Goal: Obtain resource: Download file/media

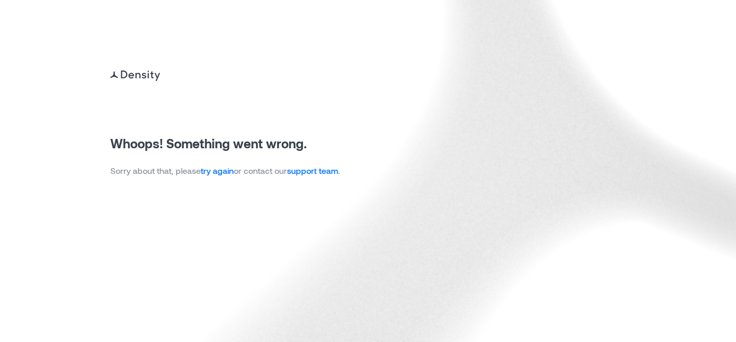
click at [228, 170] on link "try again" at bounding box center [217, 171] width 33 height 10
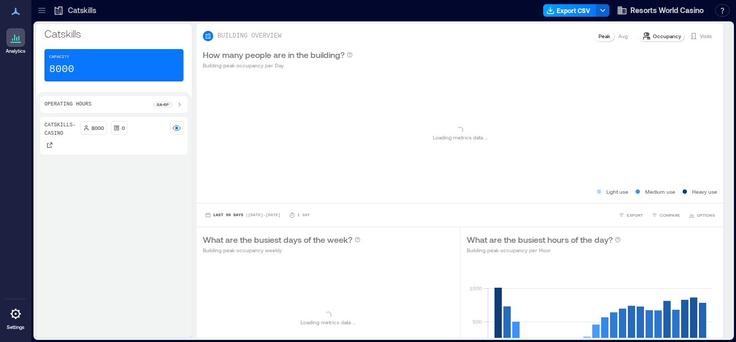
click at [553, 14] on icon "button" at bounding box center [550, 12] width 6 height 2
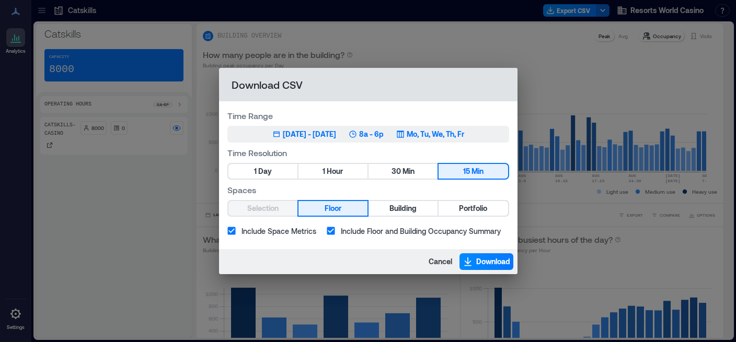
click at [318, 130] on div "Jun 8, 2025 - Sep 7, 2025" at bounding box center [309, 134] width 53 height 10
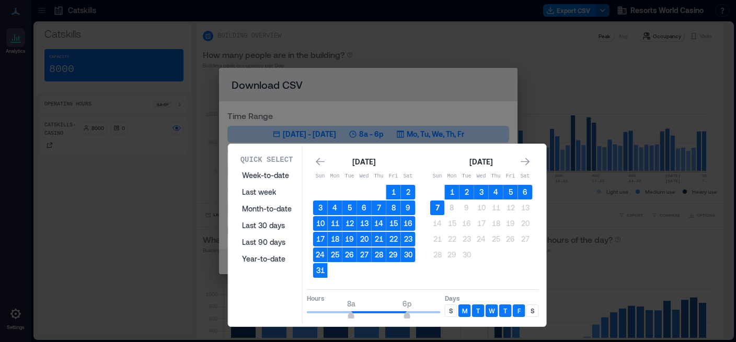
click at [440, 213] on button "7" at bounding box center [437, 208] width 15 height 15
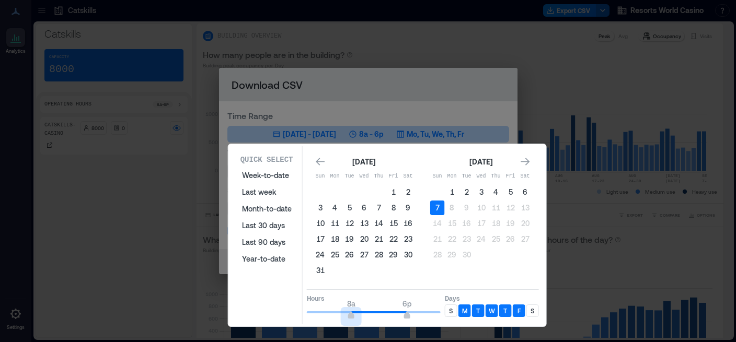
drag, startPoint x: 352, startPoint y: 313, endPoint x: 297, endPoint y: 309, distance: 55.5
click at [297, 309] on div "Quick Select Week-to-date Last week Month-to-date Last 30 days Last 90 days Yea…" at bounding box center [386, 235] width 311 height 178
type input "*"
drag, startPoint x: 406, startPoint y: 312, endPoint x: 341, endPoint y: 313, distance: 64.8
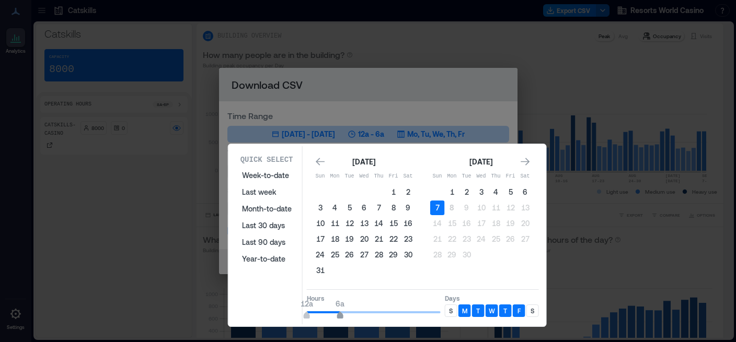
click at [341, 315] on span "6a" at bounding box center [340, 317] width 6 height 4
click at [449, 308] on p "S" at bounding box center [451, 311] width 4 height 8
click at [535, 310] on div "S" at bounding box center [532, 311] width 13 height 13
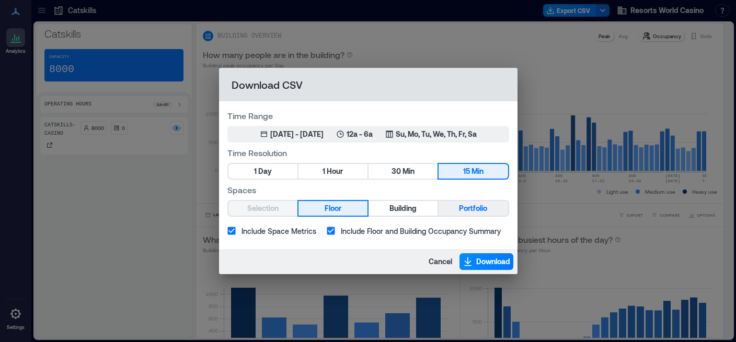
click at [468, 209] on span "Portfolio" at bounding box center [473, 208] width 28 height 13
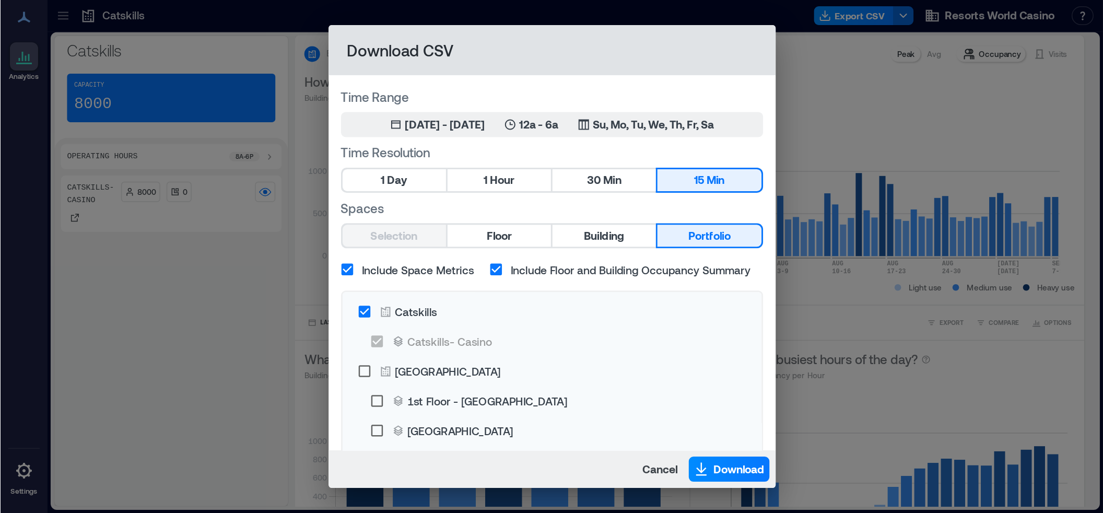
scroll to position [71, 0]
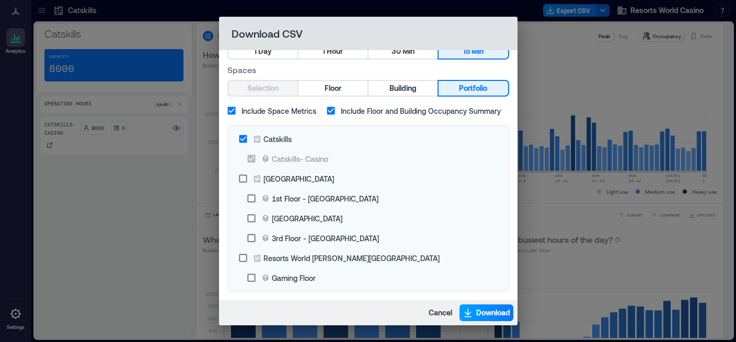
click at [498, 309] on span "Download" at bounding box center [493, 313] width 34 height 10
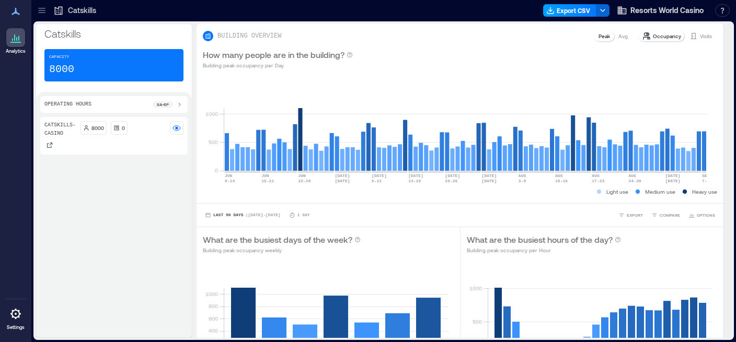
click at [575, 9] on button "Export CSV" at bounding box center [569, 10] width 53 height 13
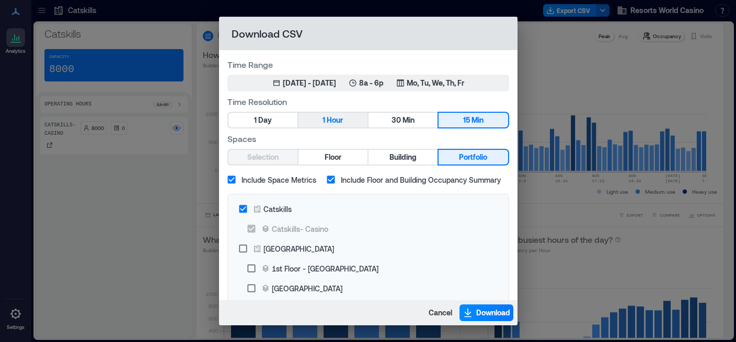
click at [322, 120] on button "1 Hour" at bounding box center [332, 120] width 69 height 15
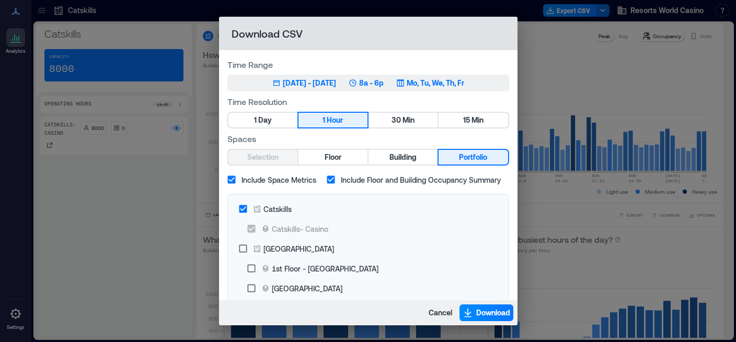
click at [311, 85] on div "Jun 8, 2025 - Sep 7, 2025" at bounding box center [309, 83] width 53 height 10
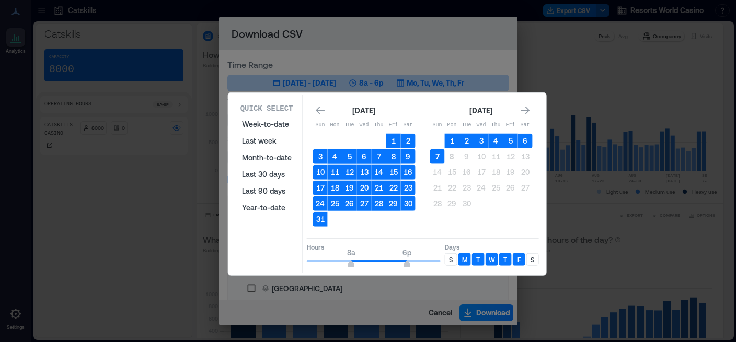
click at [435, 150] on button "7" at bounding box center [437, 156] width 15 height 15
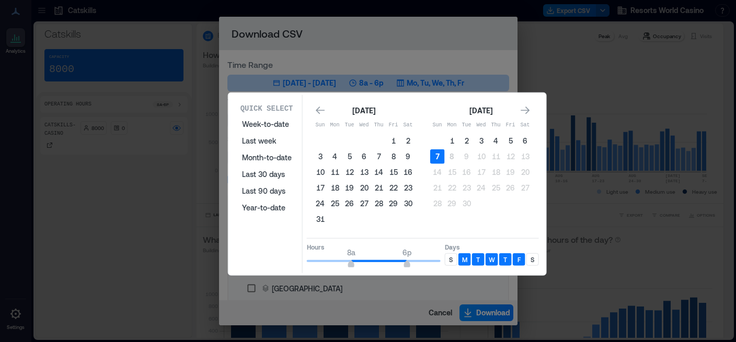
click at [435, 150] on button "7" at bounding box center [437, 156] width 15 height 15
drag, startPoint x: 352, startPoint y: 262, endPoint x: 291, endPoint y: 264, distance: 61.1
click at [291, 264] on div "Quick Select Week-to-date Last week Month-to-date Last 30 days Last 90 days Yea…" at bounding box center [386, 184] width 311 height 178
type input "*"
click at [526, 147] on button "6" at bounding box center [525, 141] width 15 height 15
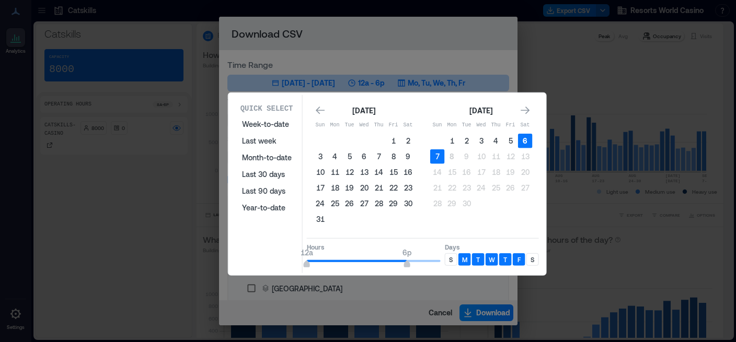
click at [526, 147] on button "6" at bounding box center [525, 141] width 15 height 15
click at [437, 161] on button "7" at bounding box center [437, 156] width 15 height 15
type input "*"
drag, startPoint x: 409, startPoint y: 261, endPoint x: 340, endPoint y: 262, distance: 69.0
click at [340, 263] on span "6a" at bounding box center [340, 265] width 6 height 4
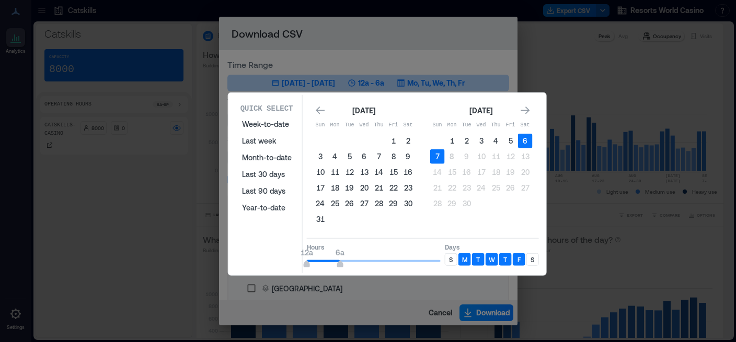
click at [452, 265] on div "S" at bounding box center [451, 259] width 13 height 13
click at [535, 261] on div "S" at bounding box center [532, 259] width 13 height 13
click at [524, 137] on button "6" at bounding box center [525, 141] width 15 height 15
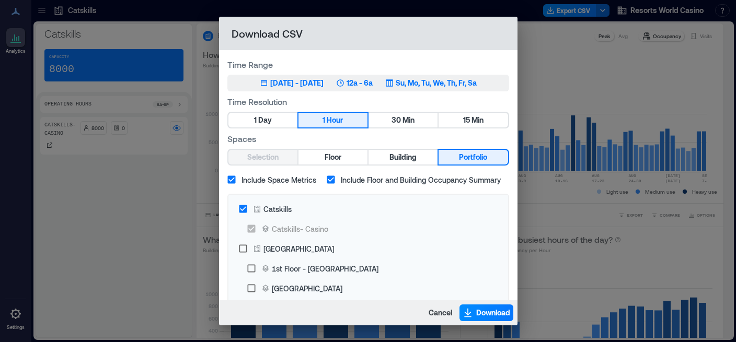
click at [351, 88] on div "12a - 6a" at bounding box center [354, 83] width 37 height 10
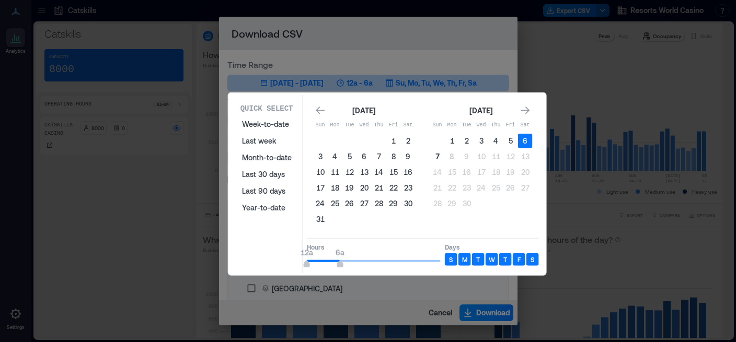
click at [434, 152] on button "7" at bounding box center [437, 156] width 15 height 15
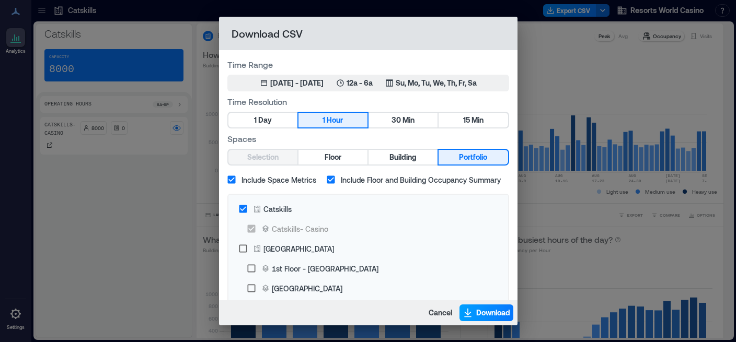
click at [483, 313] on span "Download" at bounding box center [493, 313] width 34 height 10
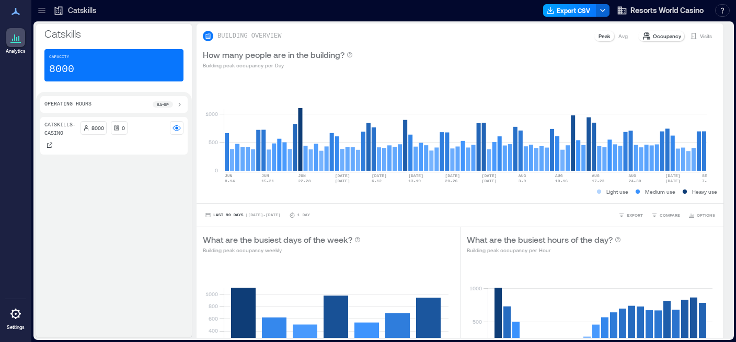
click at [571, 13] on button "Export CSV" at bounding box center [569, 10] width 53 height 13
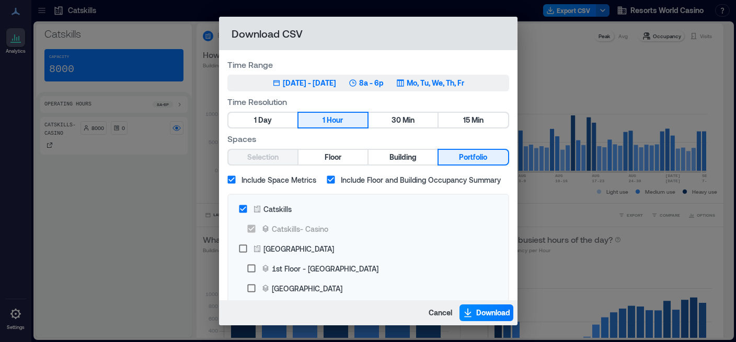
click at [305, 84] on div "Jun 8, 2025 - Sep 7, 2025" at bounding box center [309, 83] width 53 height 10
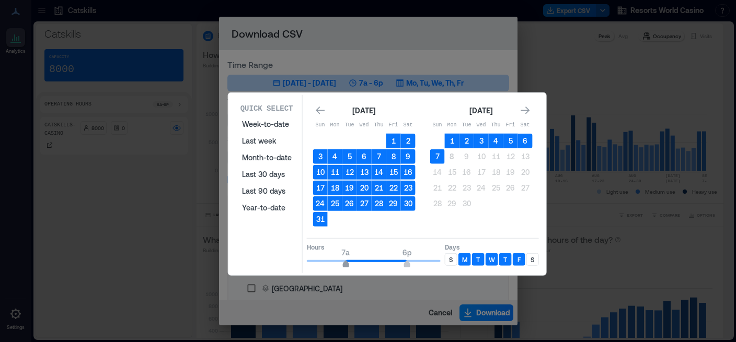
type input "*"
drag, startPoint x: 348, startPoint y: 264, endPoint x: 337, endPoint y: 262, distance: 11.7
click at [337, 263] on span "6a" at bounding box center [340, 265] width 6 height 4
type input "**"
drag, startPoint x: 408, startPoint y: 260, endPoint x: 461, endPoint y: 259, distance: 52.8
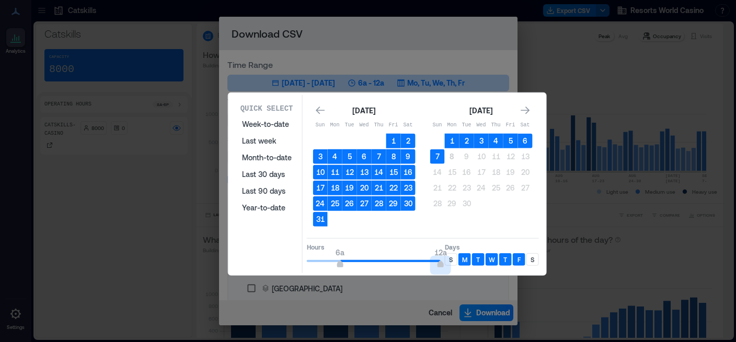
click at [461, 259] on div "Hours 6a 12a Days S M T W T F S" at bounding box center [423, 253] width 232 height 31
click at [453, 259] on div "S" at bounding box center [451, 259] width 13 height 13
click at [535, 259] on div "S" at bounding box center [532, 259] width 13 height 13
click at [438, 158] on button "7" at bounding box center [437, 156] width 15 height 15
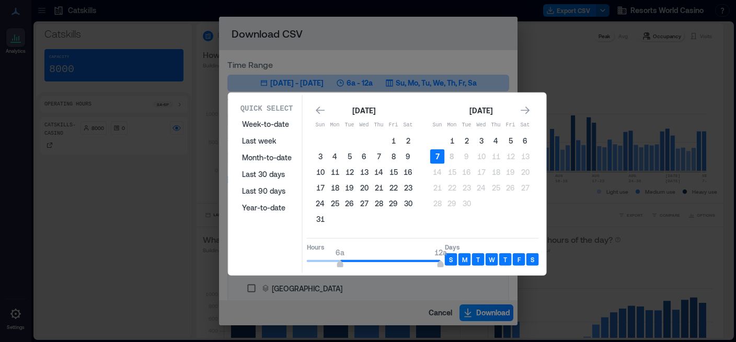
click at [438, 158] on button "7" at bounding box center [437, 156] width 15 height 15
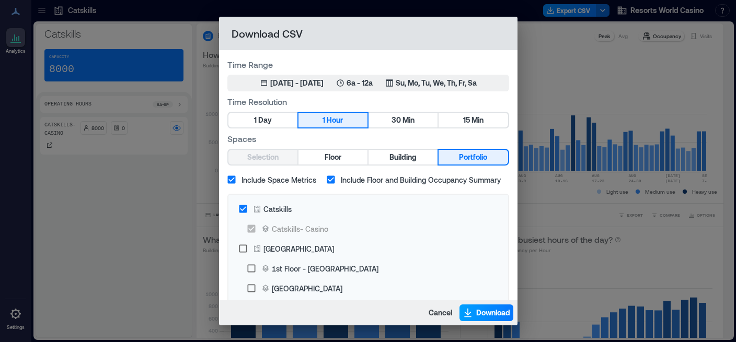
click at [479, 309] on span "Download" at bounding box center [493, 313] width 34 height 10
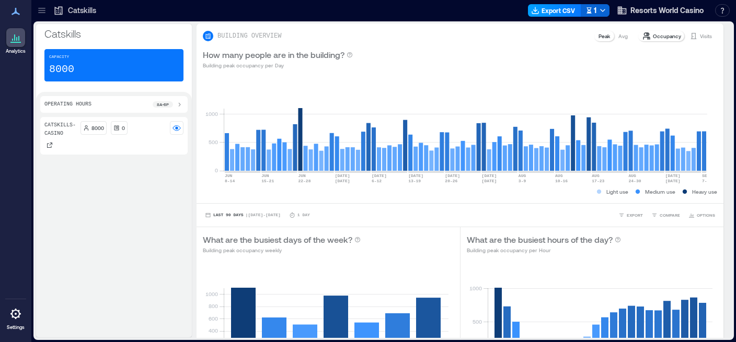
click at [558, 14] on button "Export CSV" at bounding box center [554, 10] width 53 height 13
